Goal: Transaction & Acquisition: Obtain resource

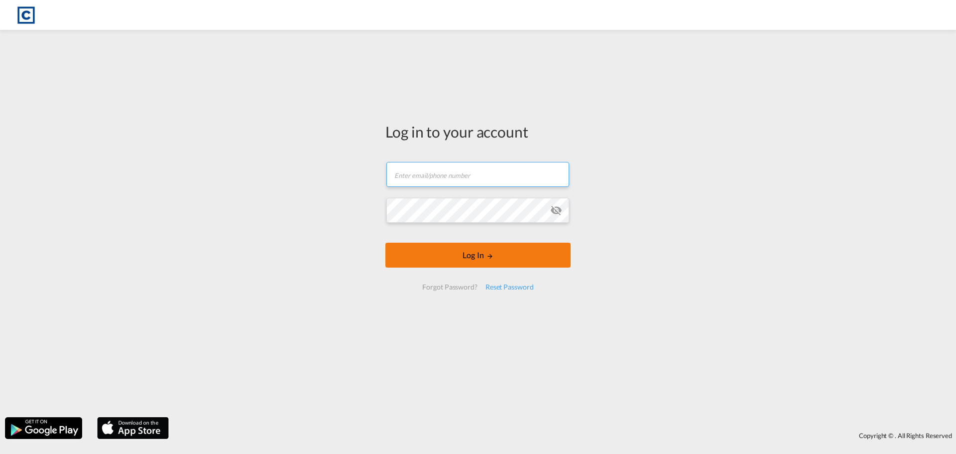
type input "[PERSON_NAME][EMAIL_ADDRESS][PERSON_NAME][DOMAIN_NAME]"
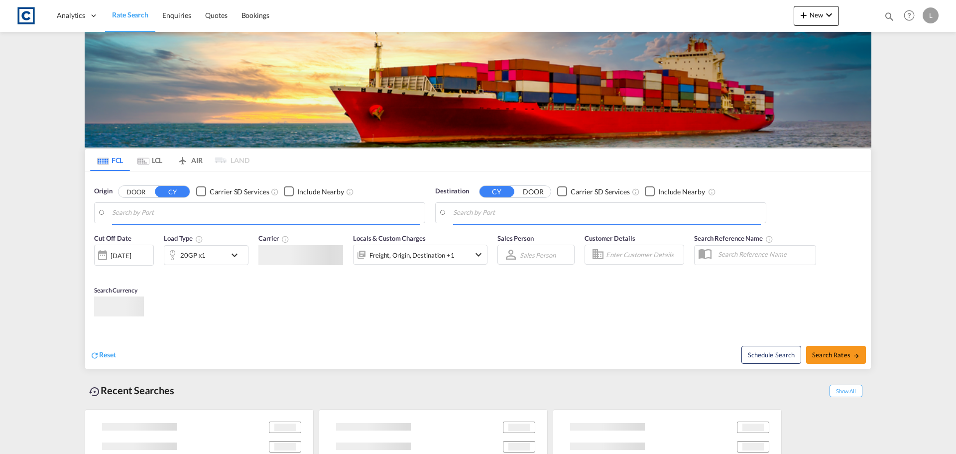
click at [473, 250] on body "Analytics Dashboard Rate Search Enquiries Quotes Bookings" at bounding box center [478, 227] width 956 height 454
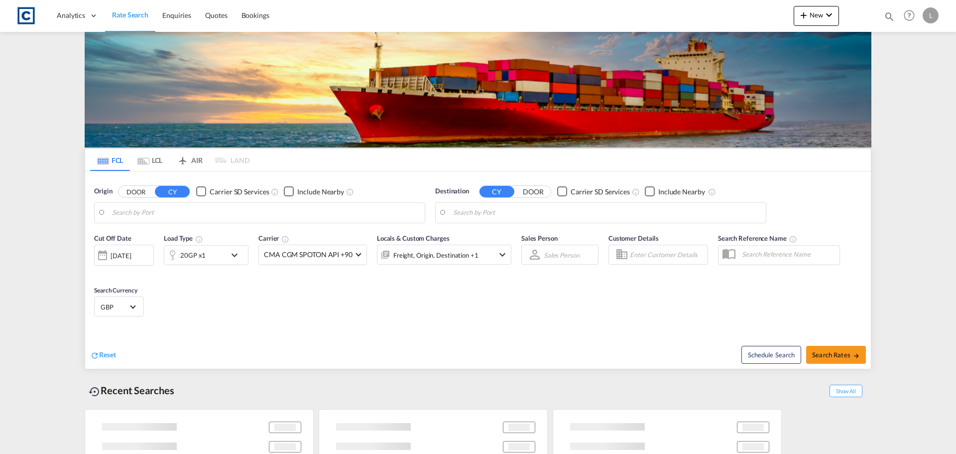
type input "GB-SN3, Swindon"
type input "Alexandria ([GEOGRAPHIC_DATA]), EGALY"
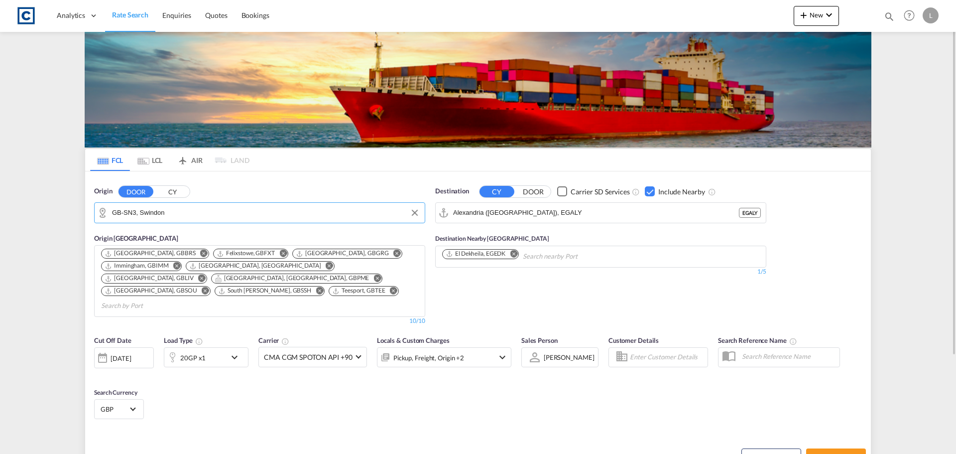
click at [208, 207] on input "GB-SN3, Swindon" at bounding box center [266, 212] width 308 height 15
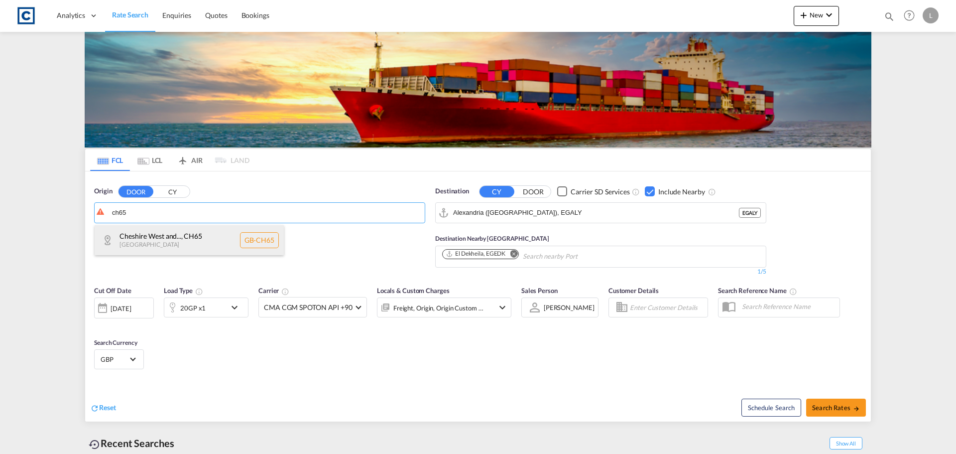
click at [180, 230] on div "Cheshire West and... , CH65 [GEOGRAPHIC_DATA] [GEOGRAPHIC_DATA]-CH65" at bounding box center [189, 240] width 189 height 30
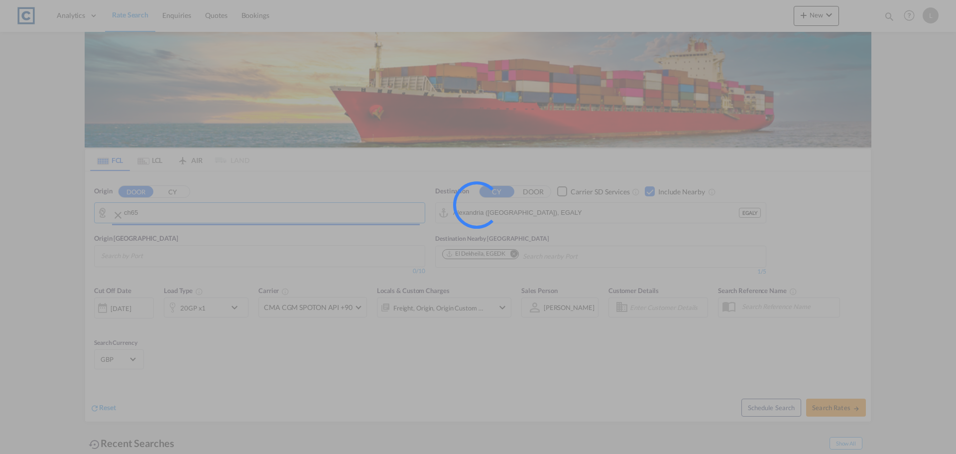
type input "GB-CH65, [GEOGRAPHIC_DATA][PERSON_NAME]"
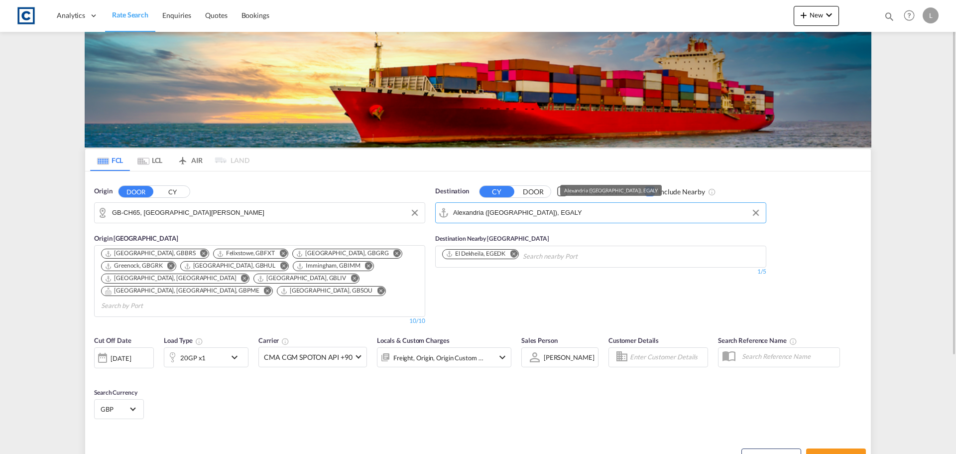
click at [603, 207] on input "Alexandria ([GEOGRAPHIC_DATA]), EGALY" at bounding box center [607, 212] width 308 height 15
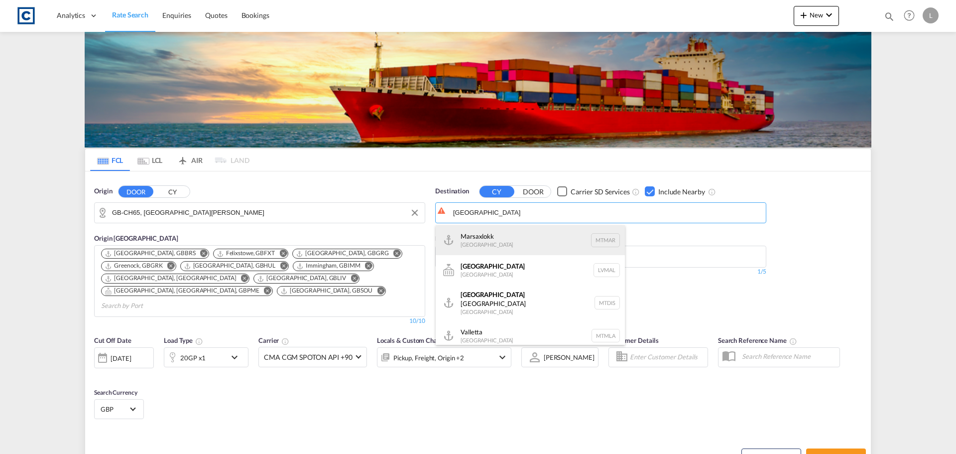
click at [506, 239] on div "Marsaxlokk [GEOGRAPHIC_DATA] [GEOGRAPHIC_DATA]" at bounding box center [530, 240] width 189 height 30
type input "Marsaxlokk, MTMAR"
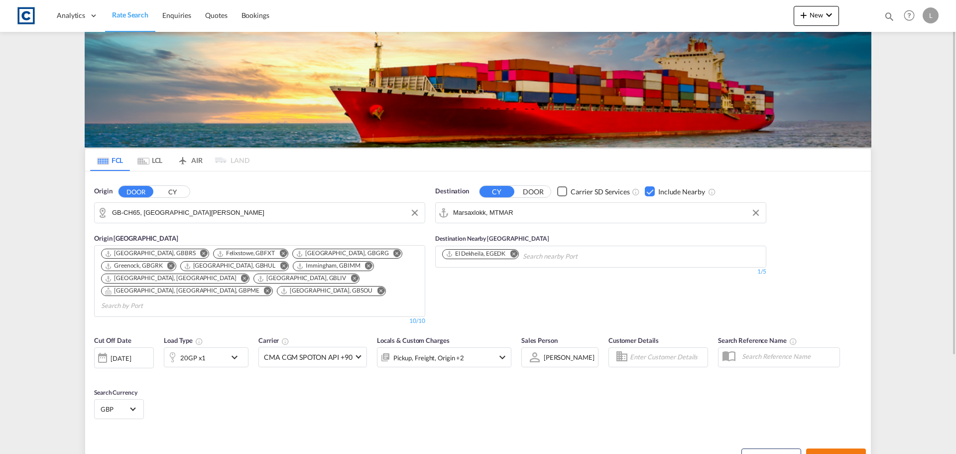
click at [836, 448] on button "Search Rates" at bounding box center [836, 457] width 60 height 18
type input "CH65 to MTMAR / [DATE]"
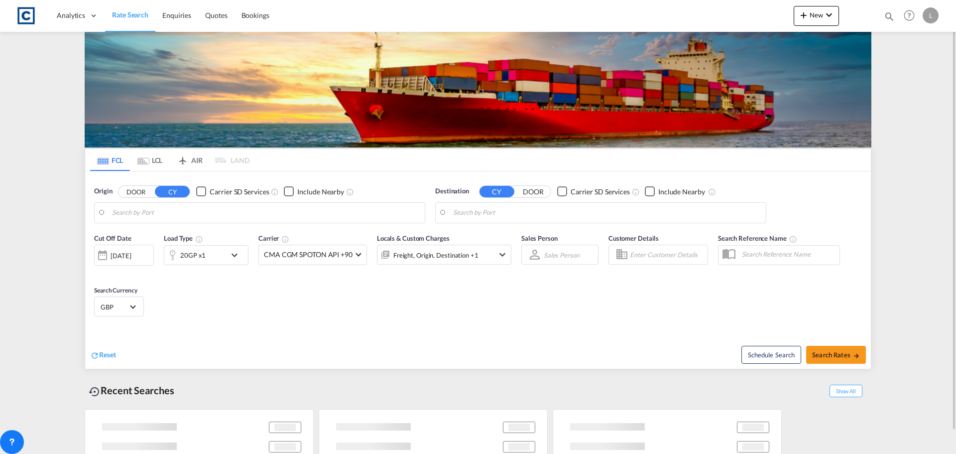
type input "GB-CH65, [GEOGRAPHIC_DATA][PERSON_NAME]"
type input "Marsaxlokk, MTMAR"
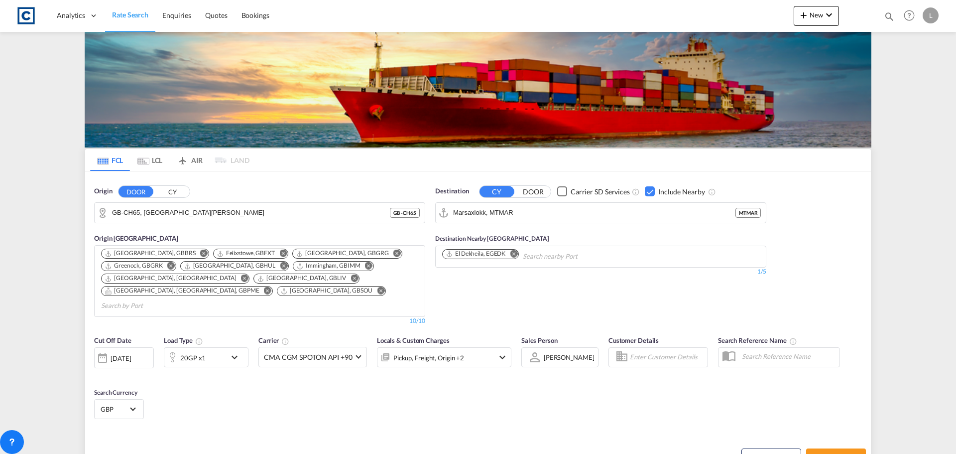
click at [648, 194] on div "Checkbox No Ink" at bounding box center [650, 191] width 10 height 10
click at [840, 453] on span "Search Rates" at bounding box center [836, 457] width 48 height 8
type input "CH65 to MTMAR / [DATE]"
